Goal: Go to known website: Access a specific website the user already knows

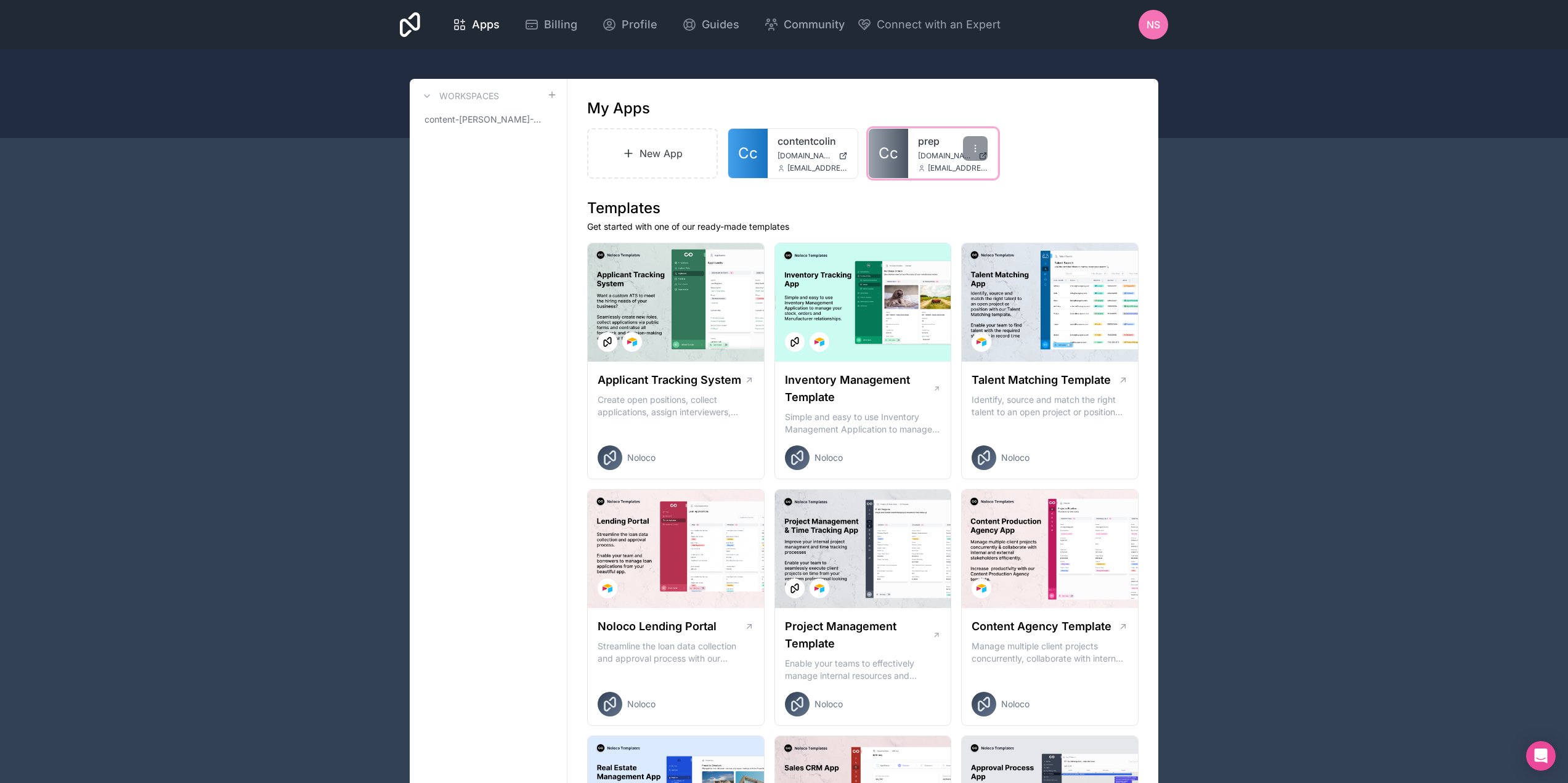
click at [886, 162] on span "Cc" at bounding box center [888, 153] width 20 height 20
click at [753, 156] on span "Cc" at bounding box center [748, 153] width 20 height 20
click at [800, 20] on span "Community" at bounding box center [814, 25] width 61 height 18
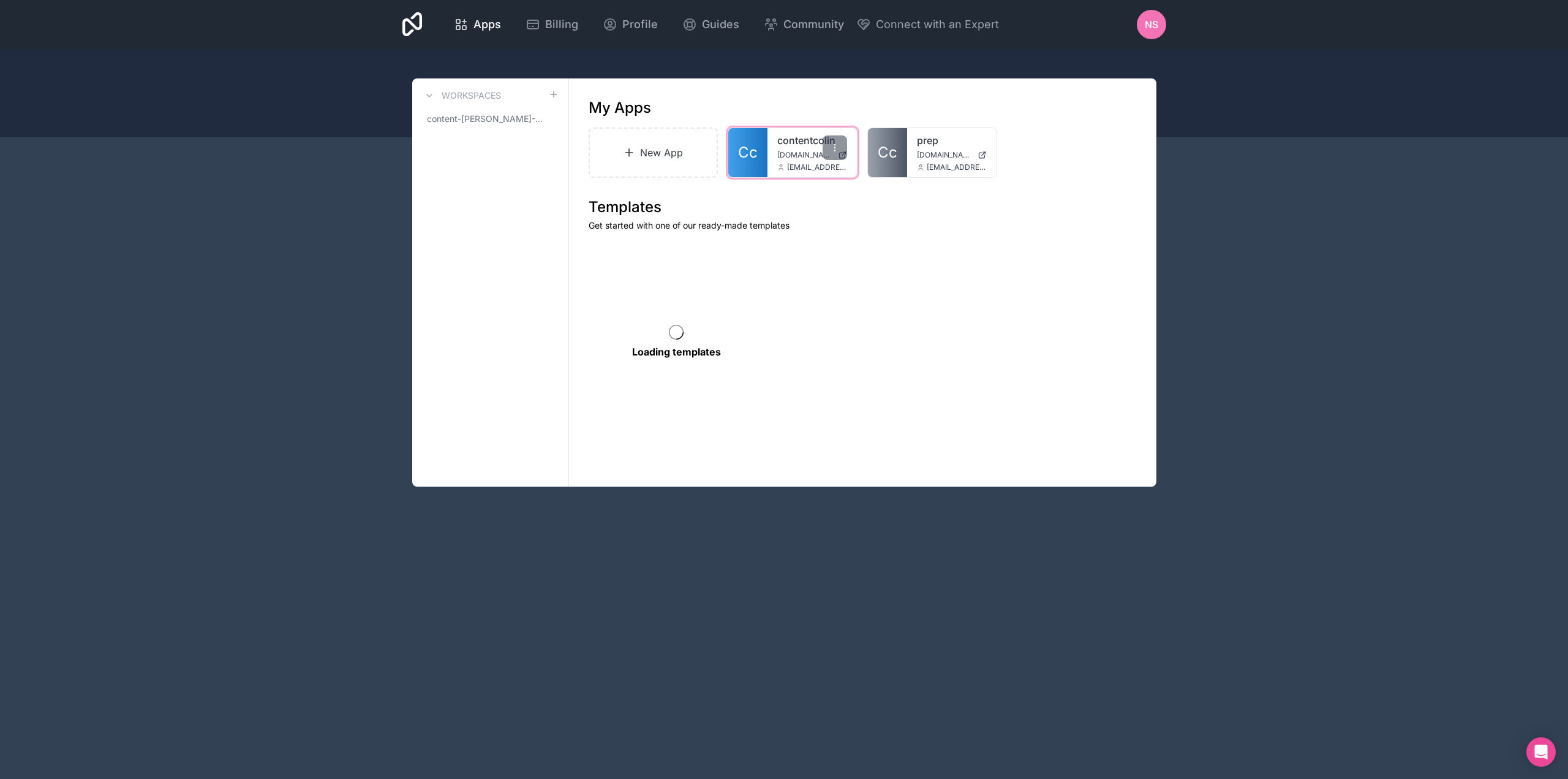
click at [749, 159] on span "Cc" at bounding box center [747, 153] width 19 height 19
